Goal: Browse casually: Explore the website without a specific task or goal

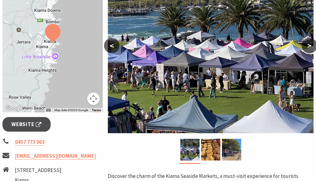
scroll to position [63, 0]
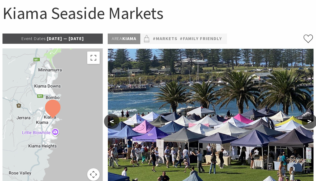
click at [307, 121] on button ">" at bounding box center [310, 121] width 16 height 15
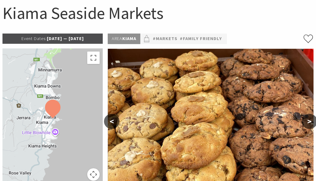
click at [308, 121] on button ">" at bounding box center [310, 121] width 16 height 15
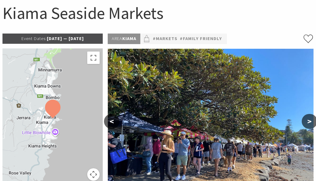
click at [310, 122] on button ">" at bounding box center [310, 121] width 16 height 15
click at [311, 121] on button ">" at bounding box center [310, 121] width 16 height 15
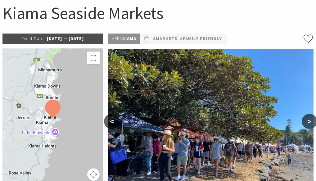
click at [113, 121] on button "<" at bounding box center [112, 121] width 16 height 15
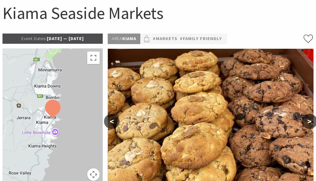
click at [113, 121] on button "<" at bounding box center [112, 121] width 16 height 15
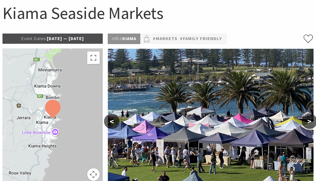
click at [113, 121] on button "<" at bounding box center [112, 121] width 16 height 15
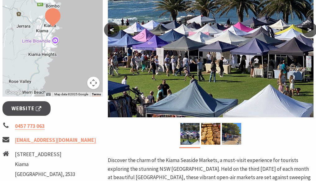
scroll to position [157, 0]
